Goal: Task Accomplishment & Management: Use online tool/utility

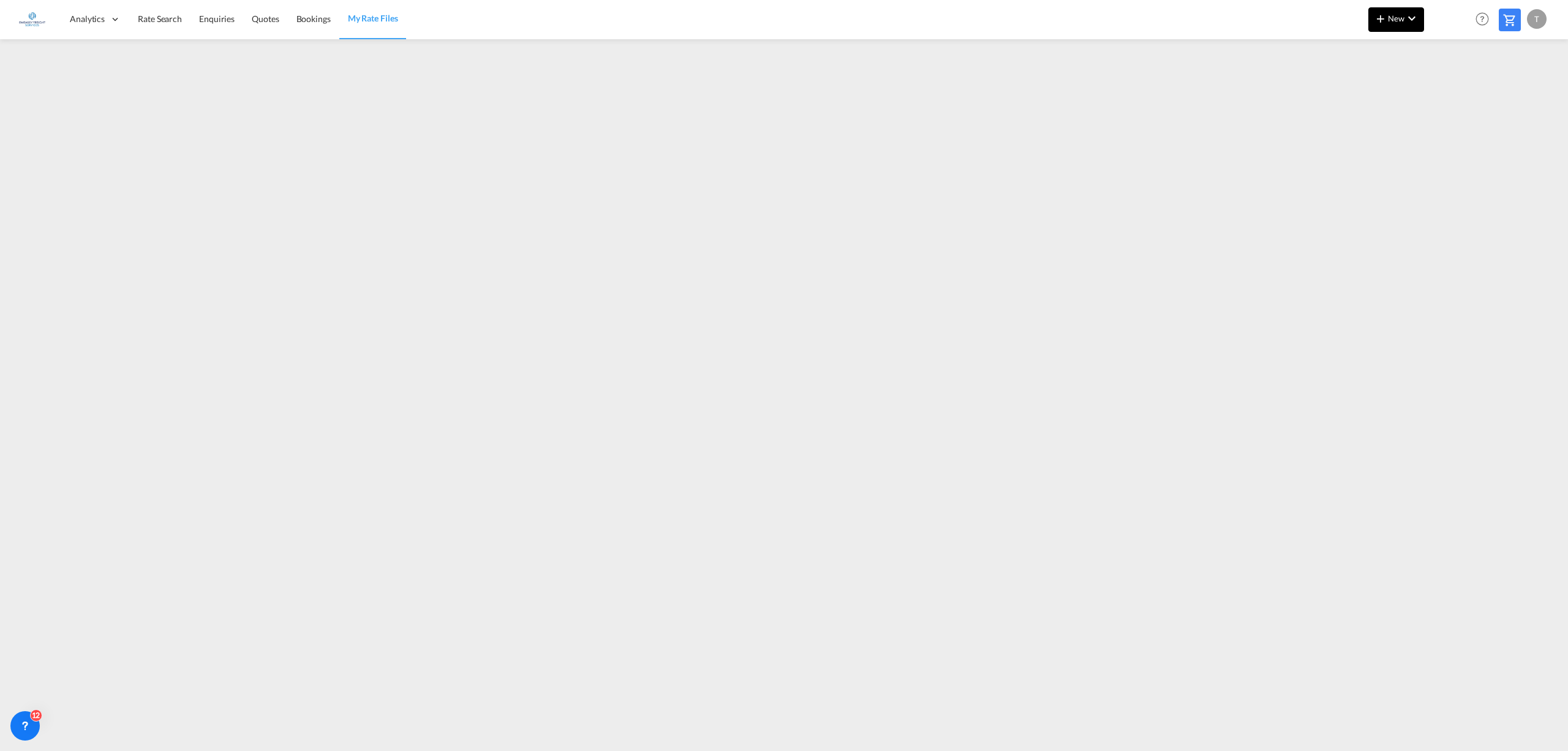
click at [1397, 18] on span "New" at bounding box center [1396, 18] width 46 height 10
click at [1385, 46] on div "Rates" at bounding box center [1382, 52] width 49 height 31
click at [1453, 87] on span "Ratesheet" at bounding box center [1446, 92] width 13 height 25
drag, startPoint x: 158, startPoint y: 15, endPoint x: 72, endPoint y: 25, distance: 86.6
click at [158, 15] on span "Rate Search" at bounding box center [160, 18] width 44 height 11
